Goal: Information Seeking & Learning: Find specific fact

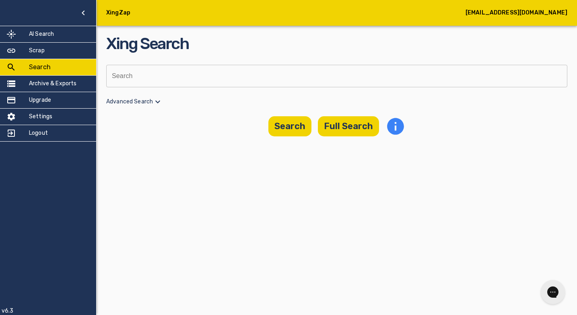
click at [182, 199] on div "XingZap [EMAIL_ADDRESS][DOMAIN_NAME] AI Search Scrap Search Archive & Exports U…" at bounding box center [288, 157] width 577 height 315
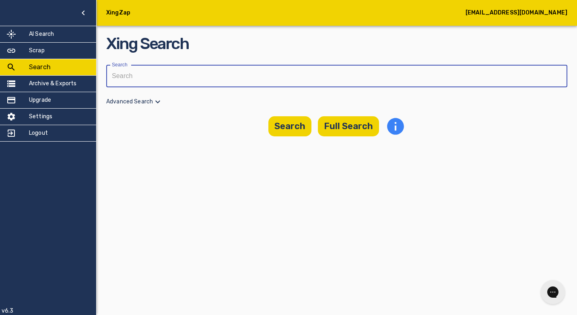
click at [166, 76] on input "text" at bounding box center [333, 76] width 455 height 23
click at [160, 101] on icon at bounding box center [157, 102] width 5 height 3
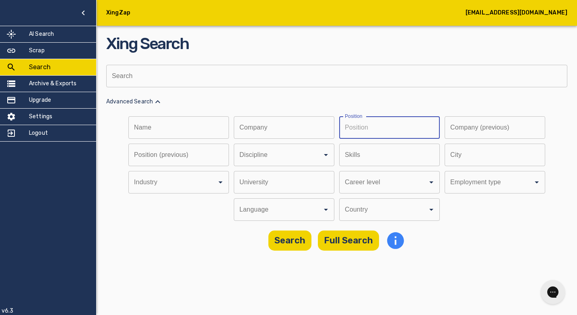
click at [399, 129] on input "text" at bounding box center [386, 127] width 95 height 23
click at [429, 212] on icon "Open" at bounding box center [431, 210] width 10 height 10
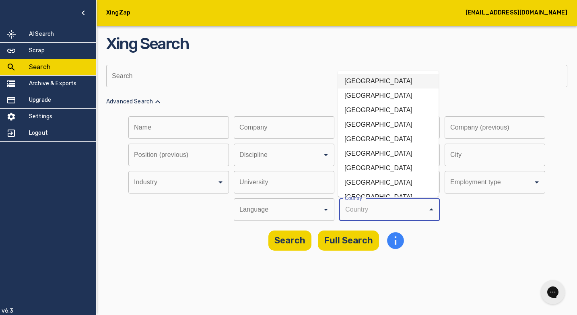
click at [389, 83] on li "[GEOGRAPHIC_DATA]" at bounding box center [388, 81] width 101 height 14
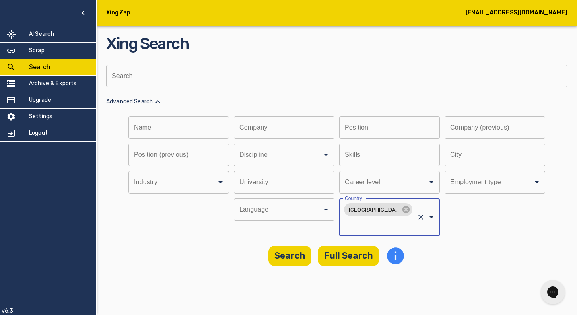
click at [182, 260] on main "Xing Search Search Search Advanced Search Name Name Company Company Position Po…" at bounding box center [337, 138] width 480 height 276
click at [211, 182] on div at bounding box center [214, 182] width 21 height 11
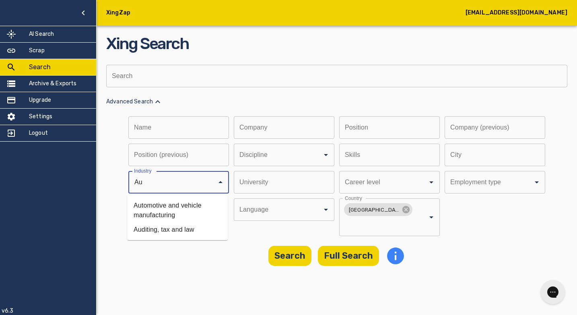
type input "Aut"
click at [153, 207] on li "Automotive and vehicle manufacturing" at bounding box center [177, 210] width 101 height 24
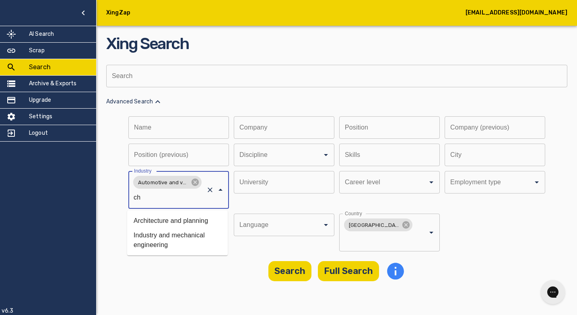
type input "c"
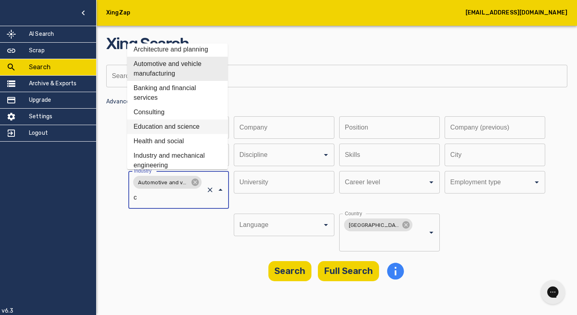
scroll to position [10, 0]
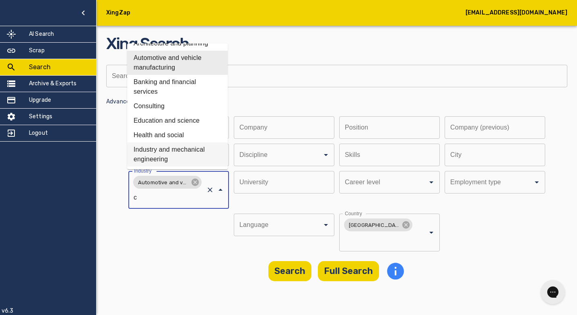
click at [180, 148] on li "Industry and mechanical engineering" at bounding box center [177, 154] width 101 height 24
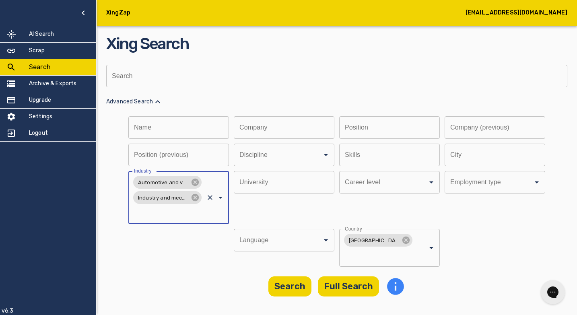
click at [168, 214] on input "Discipline" at bounding box center [167, 212] width 71 height 15
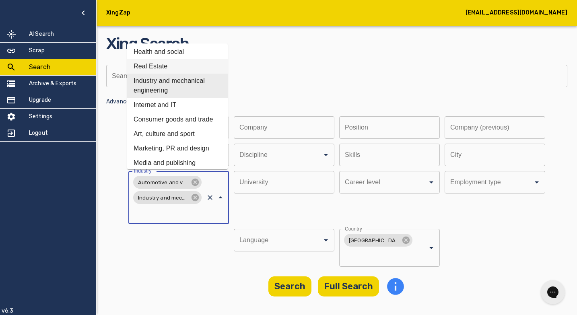
scroll to position [119, 0]
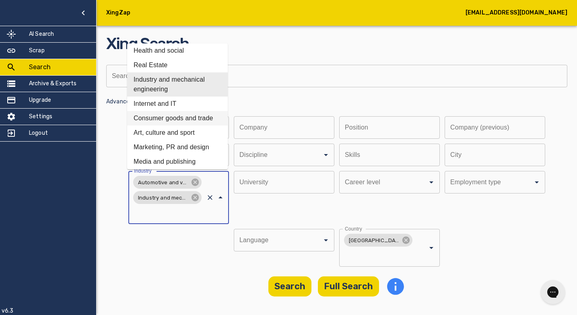
click at [192, 121] on li "Consumer goods and trade" at bounding box center [177, 118] width 101 height 14
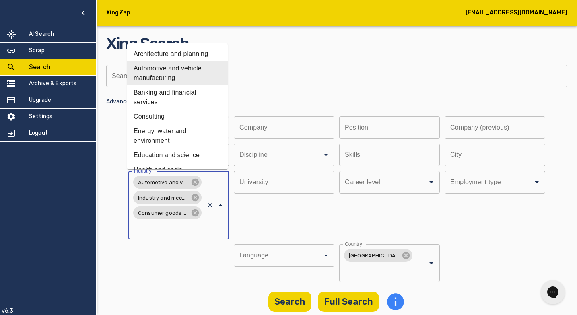
click at [180, 230] on input "Discipline" at bounding box center [167, 227] width 71 height 15
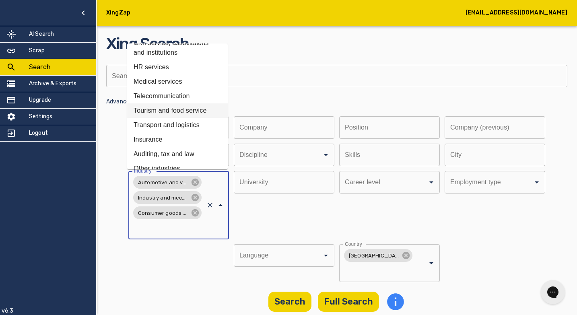
scroll to position [262, 0]
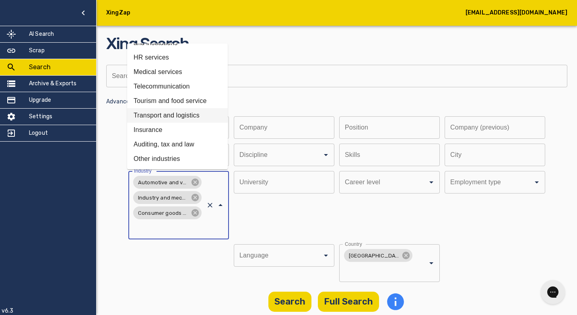
click at [291, 100] on p "Advanced Search" at bounding box center [336, 102] width 461 height 10
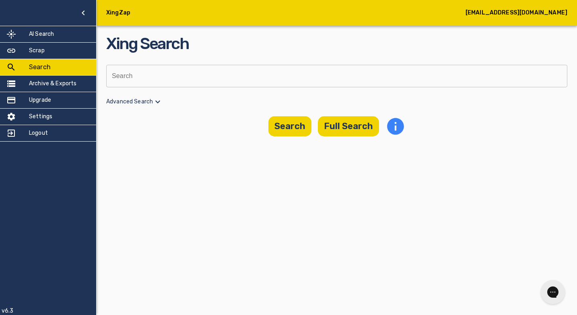
click at [160, 102] on icon at bounding box center [158, 102] width 10 height 10
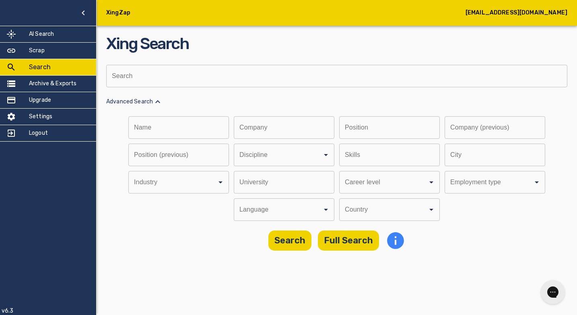
click at [213, 186] on div at bounding box center [214, 182] width 21 height 11
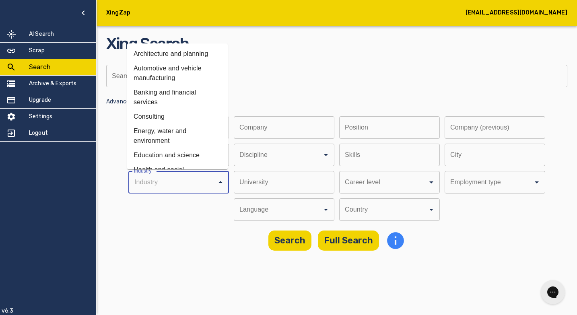
click at [173, 187] on input "Discipline" at bounding box center [167, 182] width 71 height 15
click at [192, 69] on li "Automotive and vehicle manufacturing" at bounding box center [177, 73] width 101 height 24
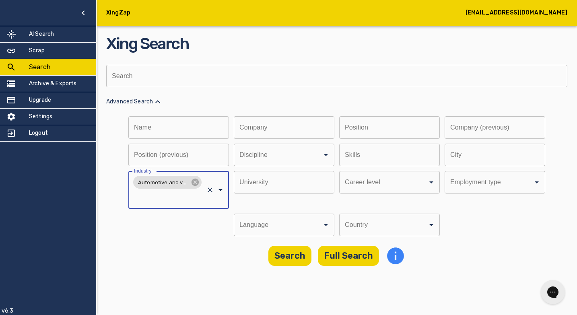
click at [191, 198] on input "Discipline" at bounding box center [167, 197] width 71 height 15
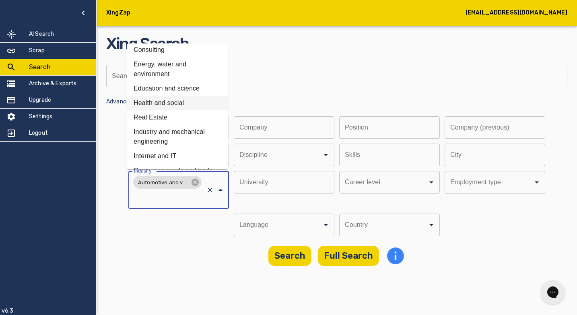
scroll to position [72, 0]
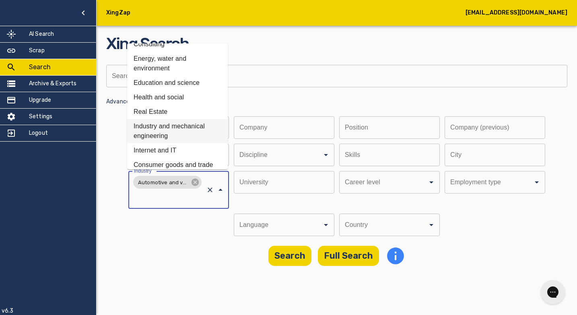
click at [182, 126] on li "Industry and mechanical engineering" at bounding box center [177, 131] width 101 height 24
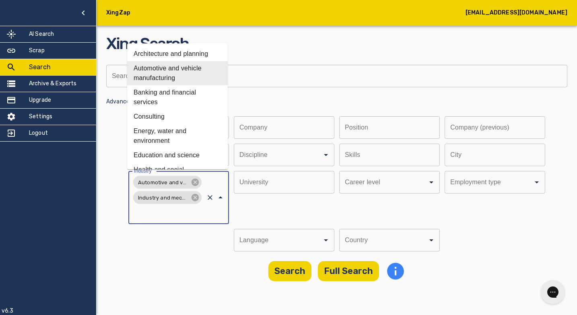
click at [167, 215] on input "Discipline" at bounding box center [167, 212] width 71 height 15
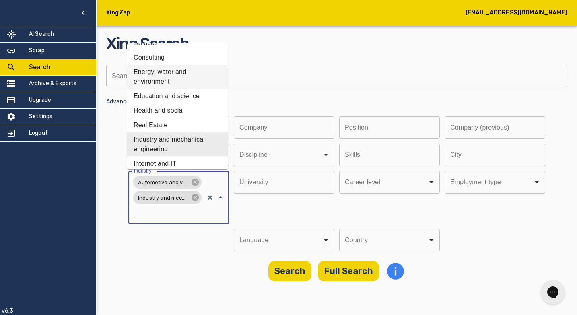
scroll to position [61, 0]
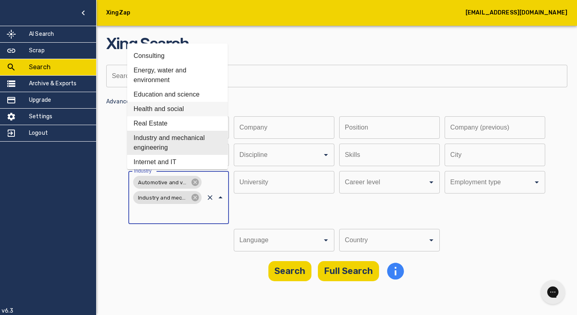
click at [182, 109] on li "Health and social" at bounding box center [177, 109] width 101 height 14
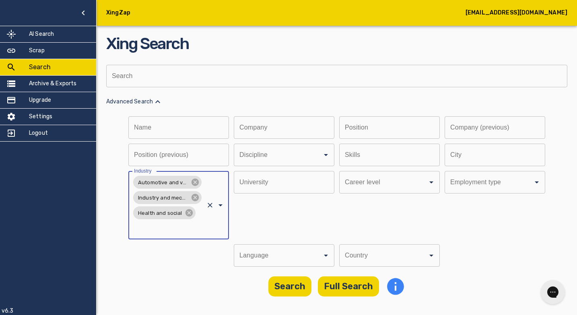
click at [169, 230] on input "Discipline" at bounding box center [167, 227] width 71 height 15
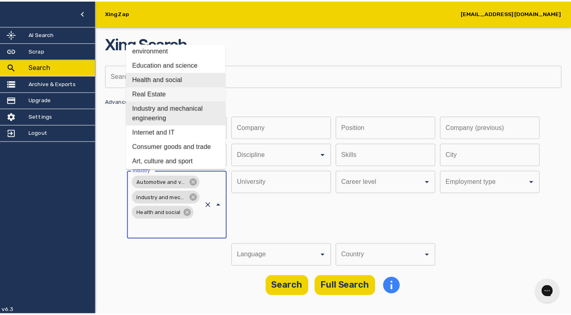
scroll to position [137, 0]
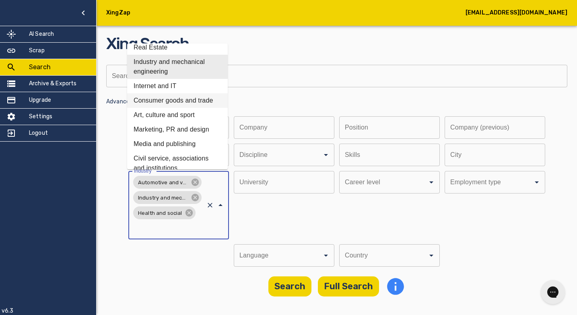
click at [194, 103] on li "Consumer goods and trade" at bounding box center [177, 100] width 101 height 14
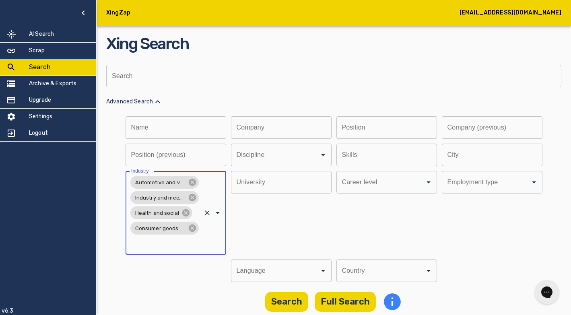
click at [178, 247] on input "Discipline" at bounding box center [164, 243] width 71 height 15
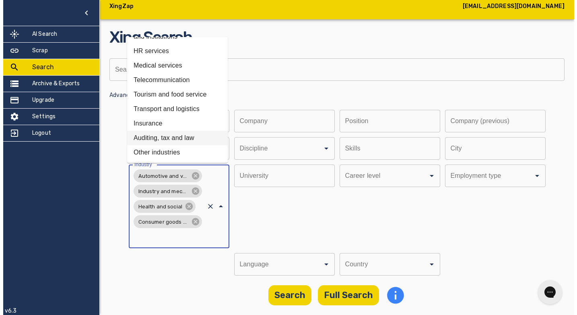
scroll to position [0, 0]
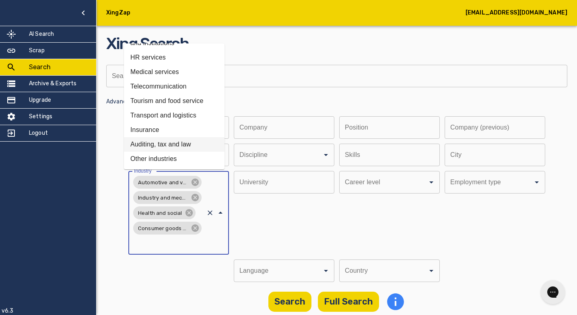
click at [316, 213] on div "[GEOGRAPHIC_DATA]" at bounding box center [284, 213] width 101 height 84
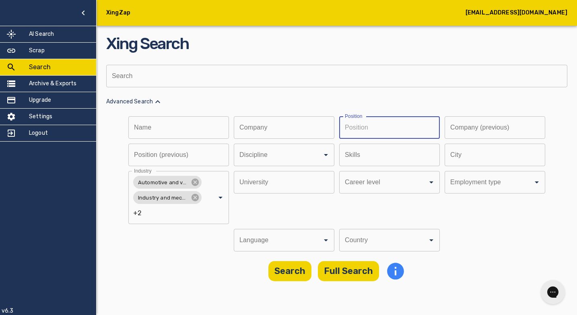
click at [367, 130] on input "text" at bounding box center [386, 127] width 95 height 23
type input "CFO"
click at [425, 129] on icon "button" at bounding box center [425, 128] width 6 height 6
click at [397, 128] on input "text" at bounding box center [386, 127] width 95 height 23
paste input "[PERSON_NAME] Finanzen & Controlling"
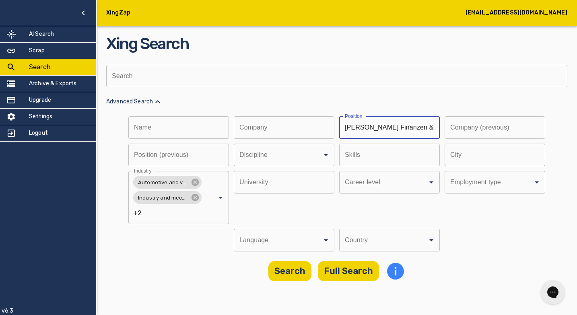
scroll to position [0, 18]
type input "[PERSON_NAME] Finanzen & Controlling"
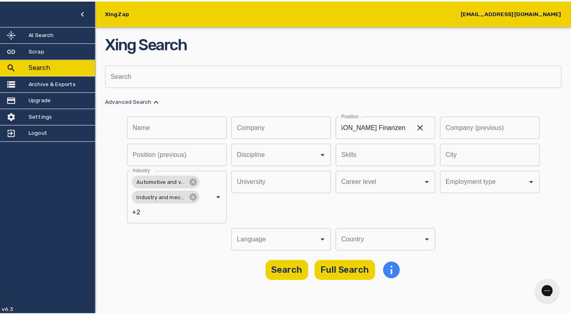
scroll to position [0, 0]
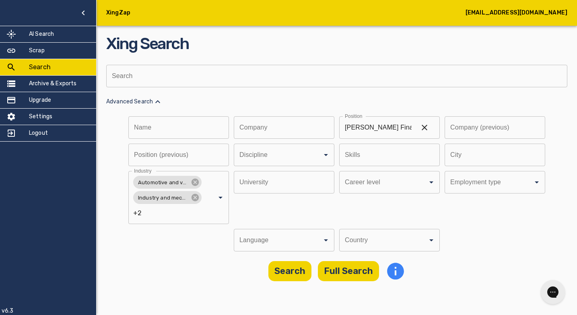
click at [414, 98] on p "Advanced Search" at bounding box center [336, 102] width 461 height 10
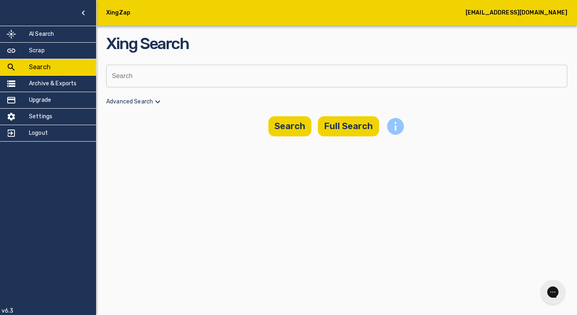
click at [395, 124] on icon "info" at bounding box center [395, 126] width 17 height 17
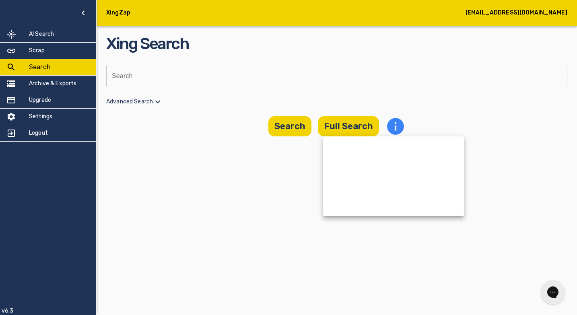
click at [265, 128] on div at bounding box center [288, 157] width 577 height 315
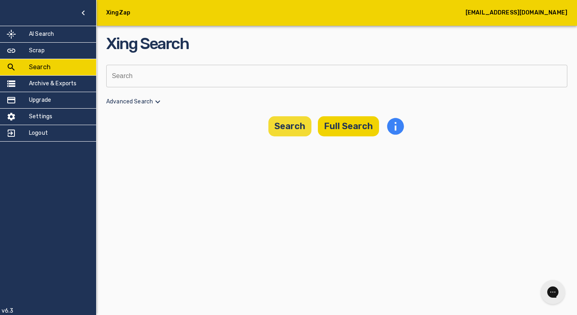
click at [299, 127] on button "Search" at bounding box center [289, 126] width 43 height 20
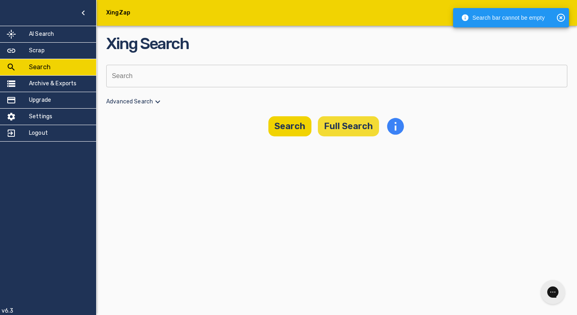
click at [353, 124] on button "Full Search" at bounding box center [348, 126] width 61 height 20
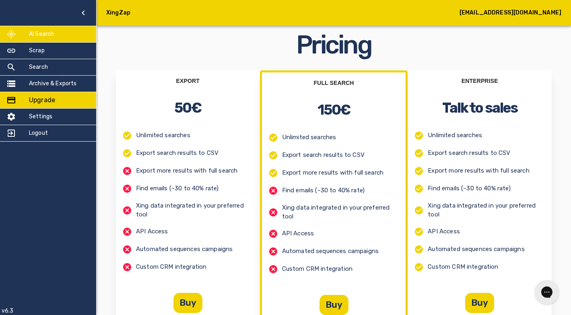
click at [44, 33] on h5 "AI Search" at bounding box center [41, 34] width 25 height 8
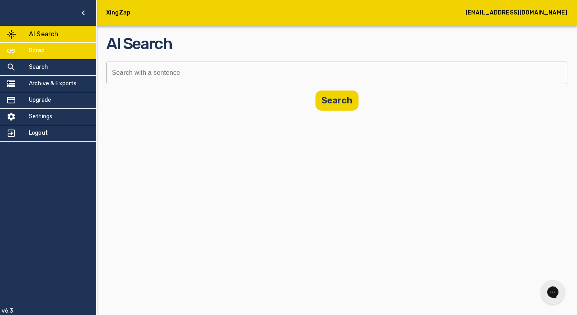
click at [41, 47] on h5 "Scrap" at bounding box center [37, 51] width 16 height 8
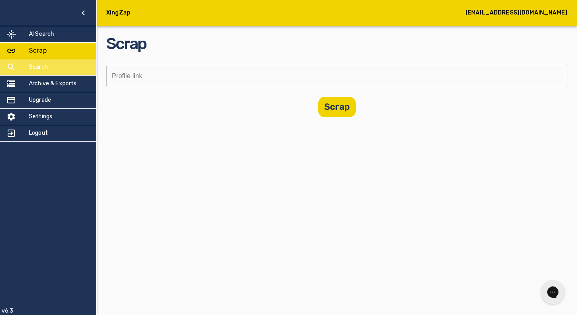
click at [56, 68] on div "Search" at bounding box center [48, 67] width 96 height 16
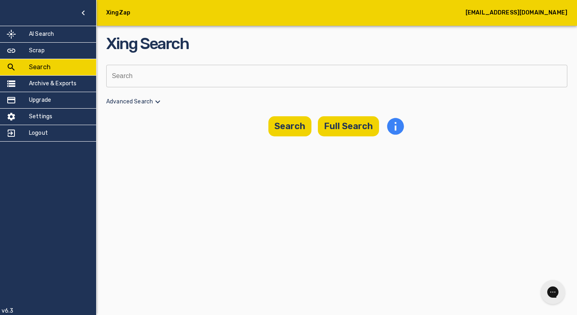
click at [157, 101] on icon at bounding box center [158, 102] width 10 height 10
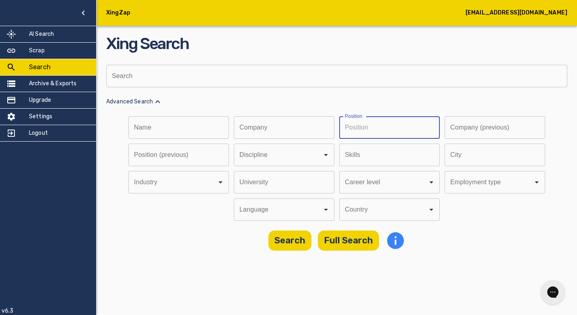
click at [372, 125] on input "text" at bounding box center [386, 127] width 95 height 23
paste input "[PERSON_NAME] Finanzen & Controlling"
type input "[PERSON_NAME] Finanzen & Controlling"
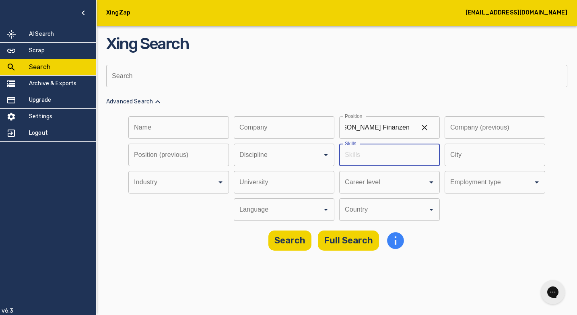
scroll to position [0, 0]
click at [365, 159] on input "text" at bounding box center [386, 155] width 95 height 23
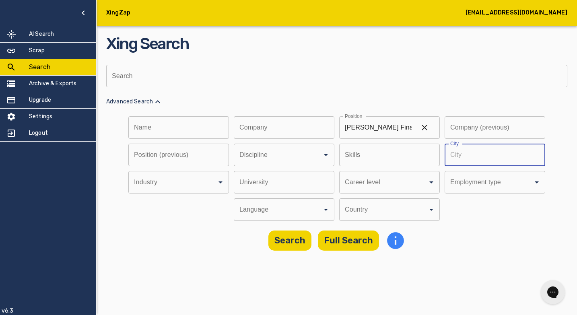
click at [481, 154] on input "text" at bounding box center [492, 155] width 95 height 23
click at [308, 163] on input "Discipline" at bounding box center [272, 154] width 71 height 15
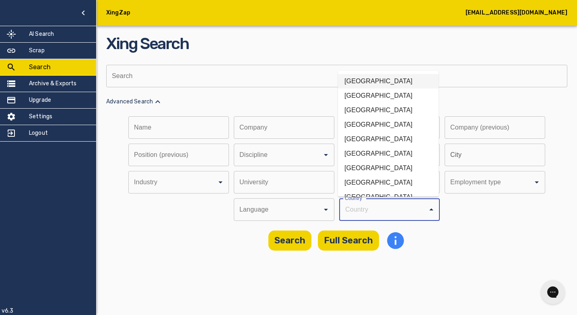
click at [369, 80] on li "[GEOGRAPHIC_DATA]" at bounding box center [388, 81] width 101 height 14
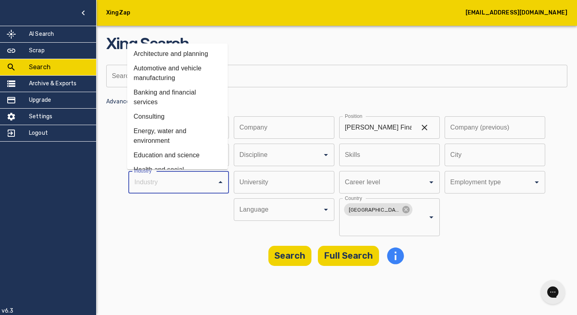
click at [176, 183] on input "Discipline" at bounding box center [167, 182] width 71 height 15
click at [187, 70] on li "Automotive and vehicle manufacturing" at bounding box center [177, 73] width 101 height 24
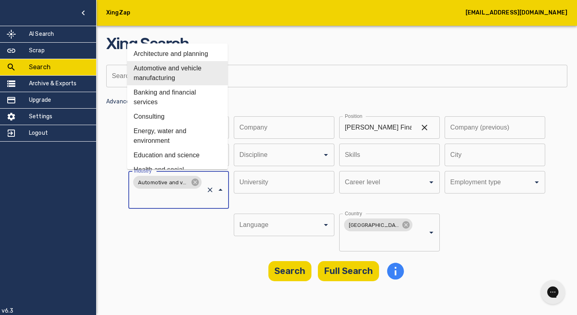
click at [178, 198] on input "Discipline" at bounding box center [167, 197] width 71 height 15
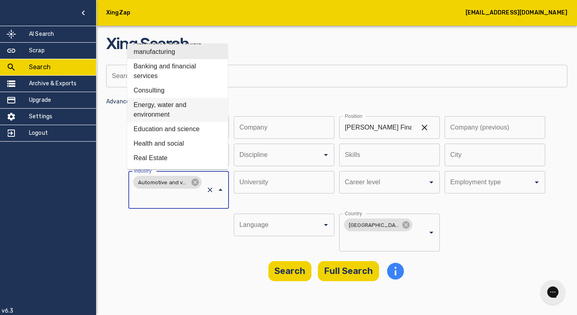
scroll to position [30, 0]
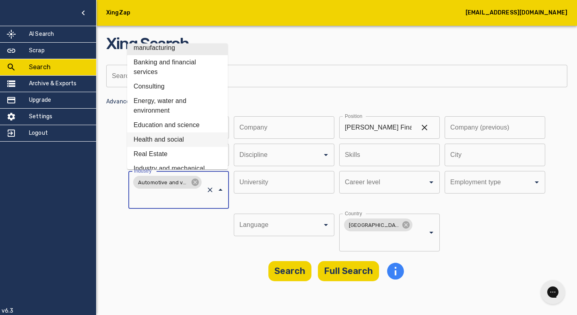
click at [181, 138] on li "Health and social" at bounding box center [177, 139] width 101 height 14
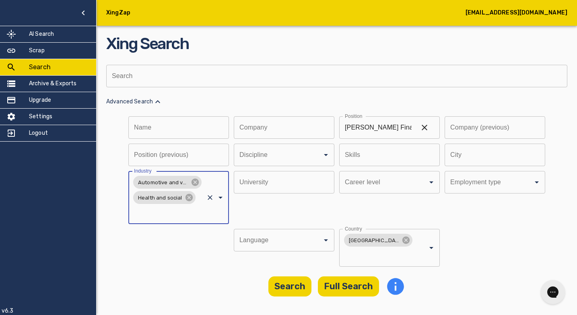
click at [173, 212] on input "Discipline" at bounding box center [167, 212] width 71 height 15
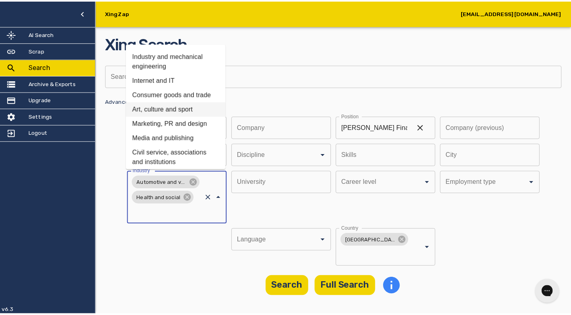
scroll to position [143, 0]
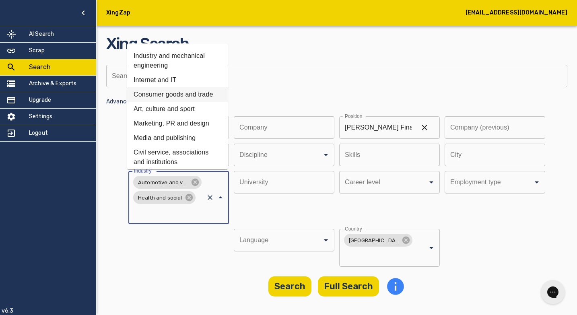
click at [185, 93] on li "Consumer goods and trade" at bounding box center [177, 94] width 101 height 14
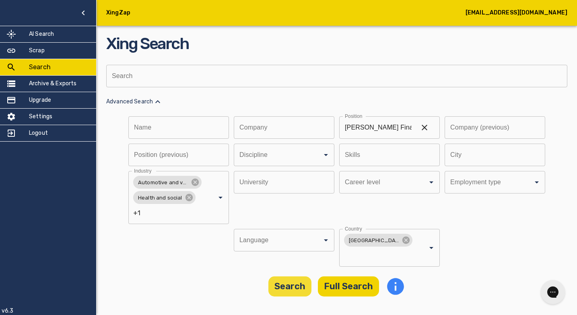
click at [293, 291] on div "XingZap [EMAIL_ADDRESS][DOMAIN_NAME] AI Search Scrap Search Archive & Exports U…" at bounding box center [288, 157] width 577 height 315
click at [290, 276] on button "Search" at bounding box center [289, 286] width 43 height 20
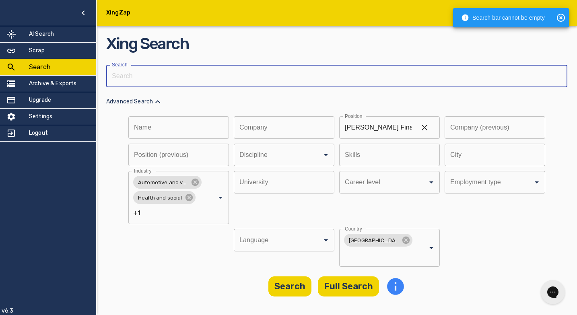
click at [236, 79] on input "text" at bounding box center [333, 76] width 455 height 23
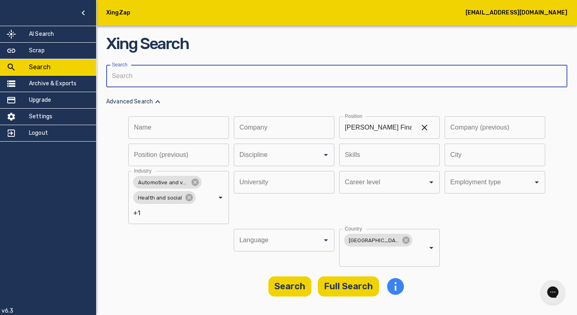
paste input "[PERSON_NAME] Finanzen & Controlling"
type input "[PERSON_NAME] Finanzen & Controlling"
click at [297, 276] on button "Search" at bounding box center [289, 286] width 43 height 20
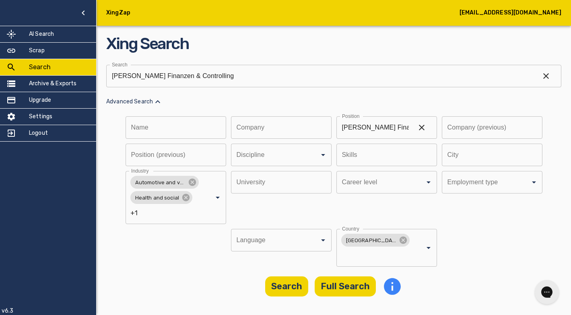
scroll to position [0, 0]
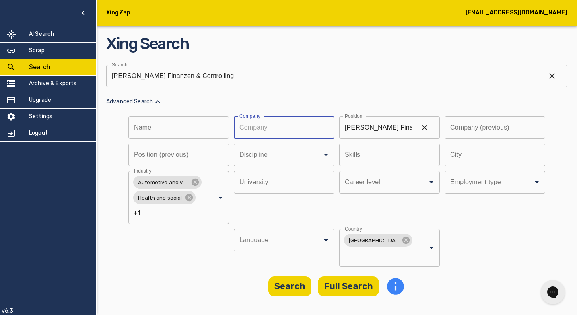
click at [264, 130] on input "text" at bounding box center [281, 127] width 95 height 23
click at [387, 130] on input "[PERSON_NAME] Finanzen & Controlling" at bounding box center [375, 127] width 72 height 23
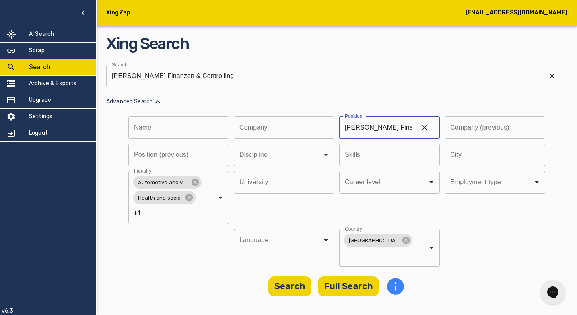
click at [221, 75] on input "[PERSON_NAME] Finanzen & Controlling" at bounding box center [322, 76] width 433 height 23
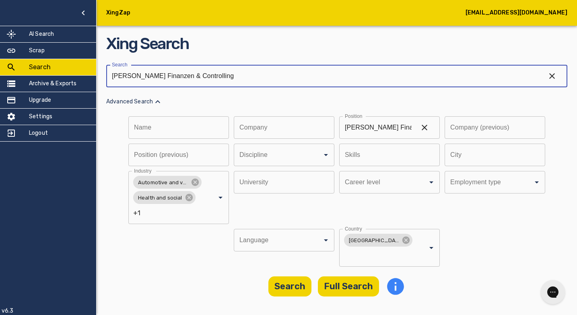
drag, startPoint x: 217, startPoint y: 75, endPoint x: 110, endPoint y: 79, distance: 107.1
click at [110, 79] on input "[PERSON_NAME] Finanzen & Controlling" at bounding box center [322, 76] width 433 height 23
click at [336, 276] on button "Full Search" at bounding box center [348, 286] width 61 height 20
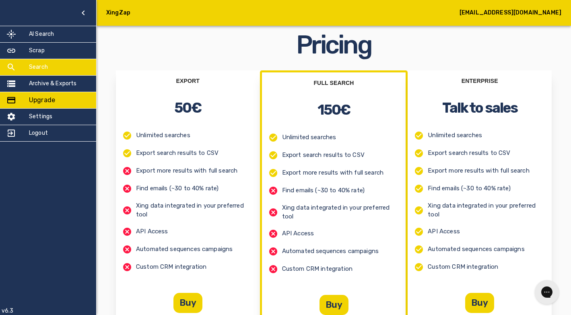
click at [49, 62] on div "Search" at bounding box center [48, 67] width 96 height 16
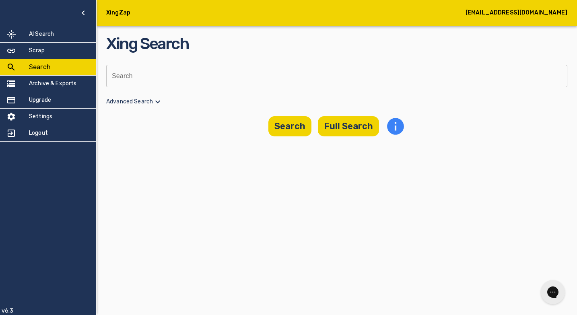
click at [192, 77] on input "text" at bounding box center [333, 76] width 455 height 23
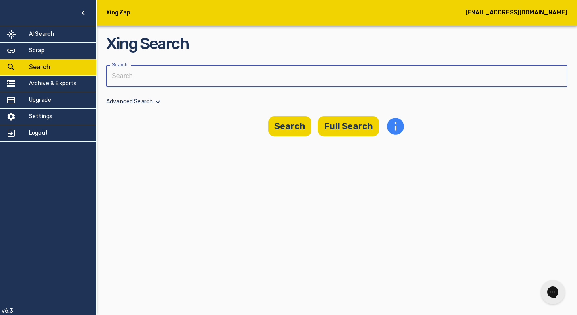
paste input "[PERSON_NAME] Finanzen & Controlling"
type input "[PERSON_NAME] Finanzen & Controlling"
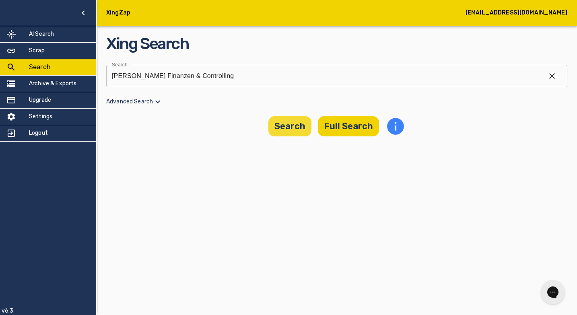
click at [284, 125] on button "Search" at bounding box center [289, 126] width 43 height 20
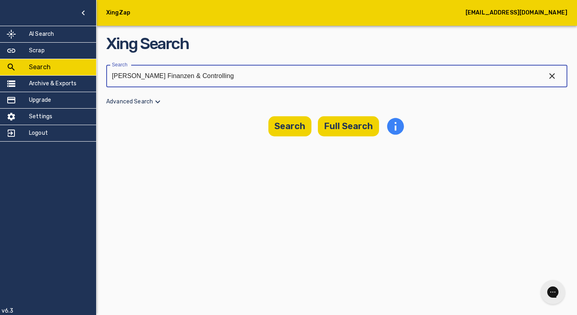
drag, startPoint x: 203, startPoint y: 75, endPoint x: 102, endPoint y: 80, distance: 101.5
click at [102, 80] on main "Xing Search Search [PERSON_NAME] Finanzen & Controlling Search Advanced Search …" at bounding box center [337, 73] width 480 height 146
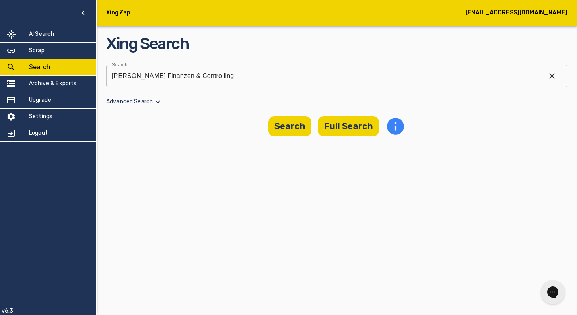
click at [156, 101] on icon at bounding box center [157, 102] width 5 height 3
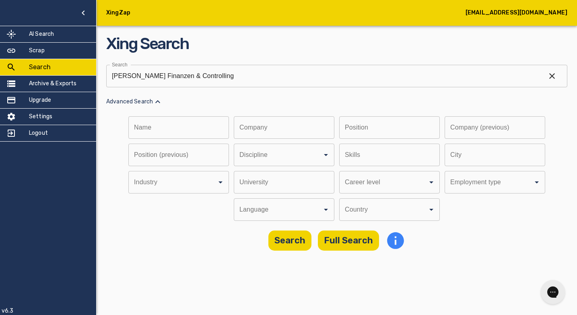
click at [389, 132] on input "text" at bounding box center [386, 127] width 95 height 23
click at [367, 103] on p "Advanced Search" at bounding box center [336, 102] width 461 height 10
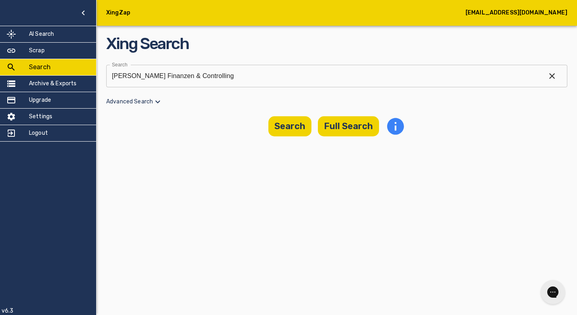
click at [132, 99] on p "Advanced Search" at bounding box center [336, 102] width 461 height 10
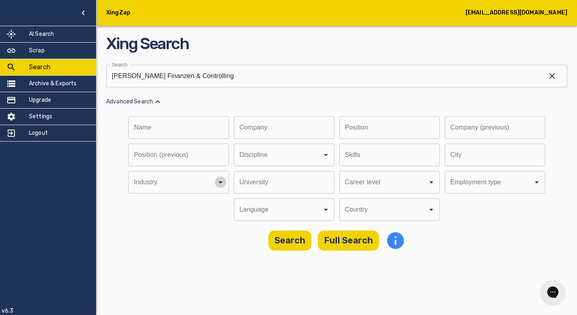
click at [217, 183] on icon "Open" at bounding box center [221, 182] width 10 height 10
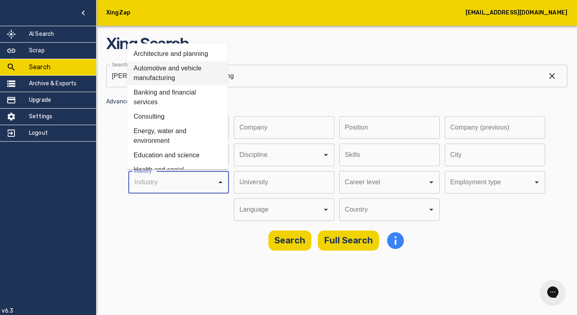
click at [194, 72] on li "Automotive and vehicle manufacturing" at bounding box center [177, 73] width 101 height 24
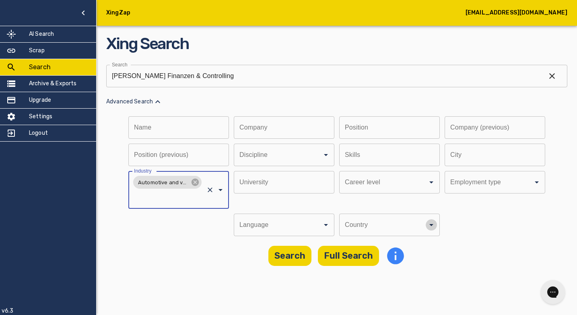
click at [433, 224] on icon "Open" at bounding box center [431, 225] width 10 height 10
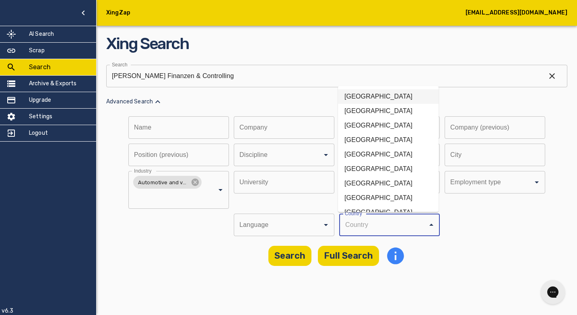
click at [374, 99] on li "[GEOGRAPHIC_DATA]" at bounding box center [388, 96] width 101 height 14
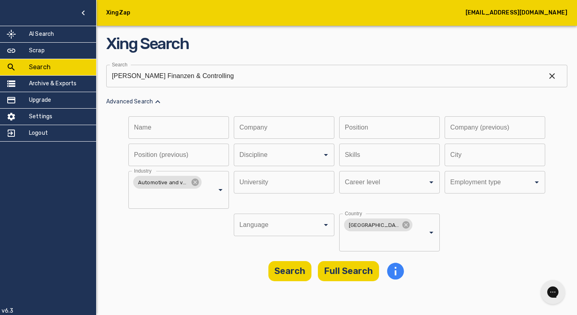
click at [181, 266] on div "Search Full Search" at bounding box center [336, 271] width 461 height 20
click at [291, 261] on button "Search" at bounding box center [289, 271] width 43 height 20
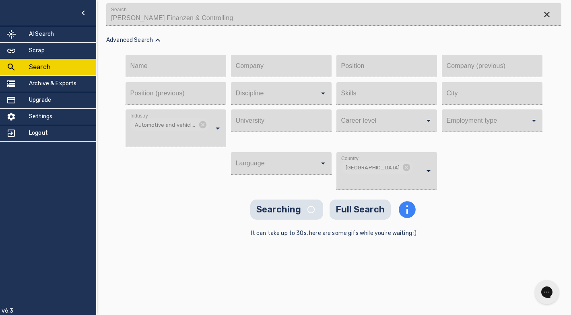
scroll to position [69, 0]
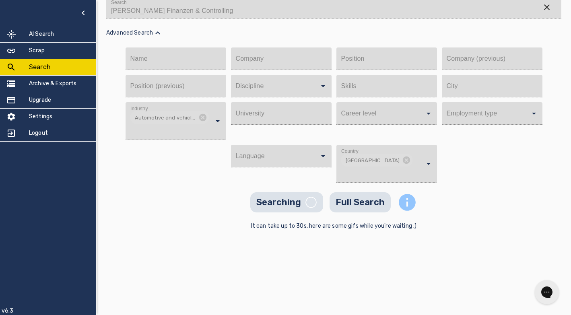
click at [410, 194] on icon "info" at bounding box center [407, 202] width 17 height 17
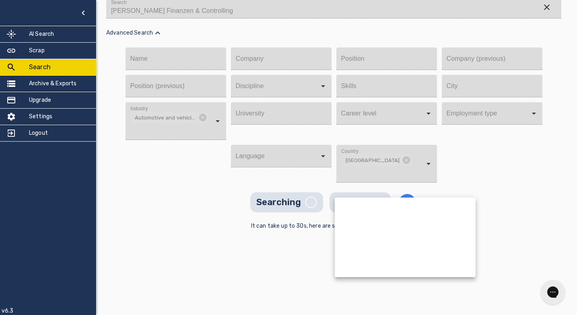
click at [499, 199] on div at bounding box center [288, 157] width 577 height 315
